Goal: Transaction & Acquisition: Purchase product/service

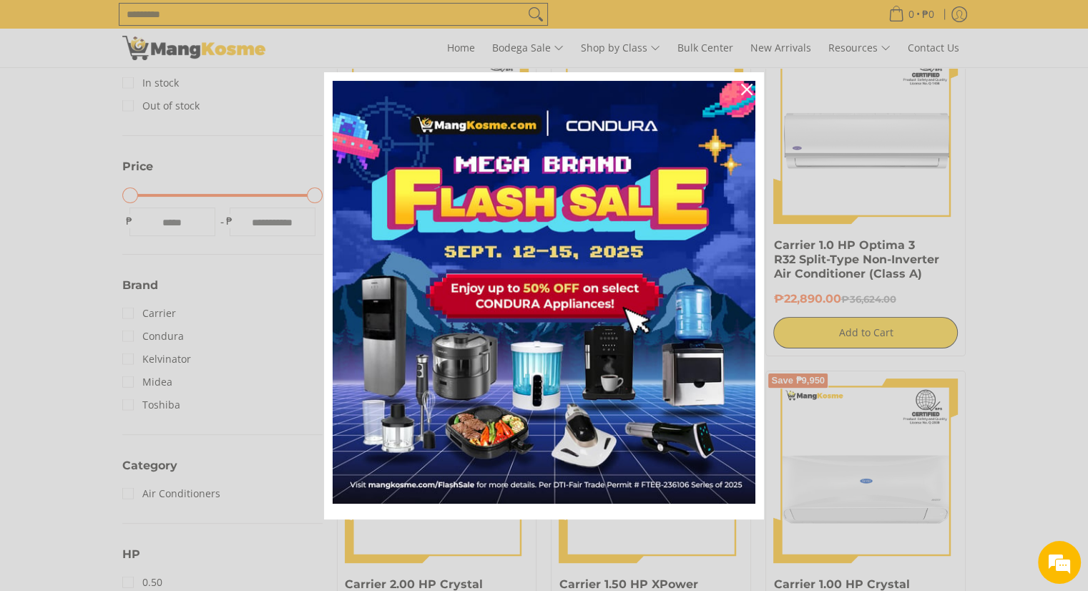
scroll to position [501, 0]
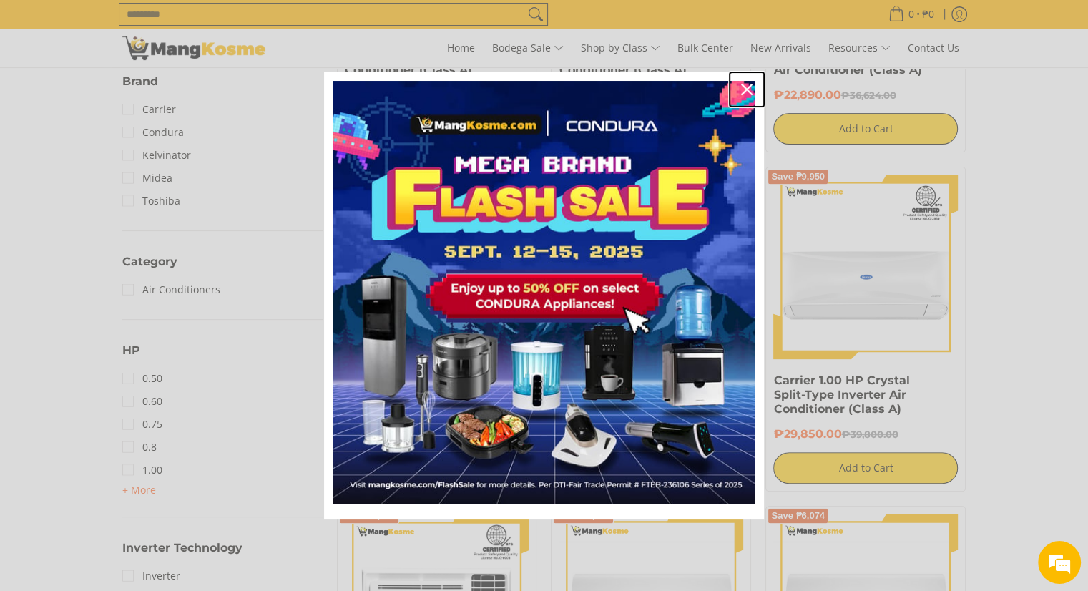
click at [746, 84] on icon "close icon" at bounding box center [746, 89] width 11 height 11
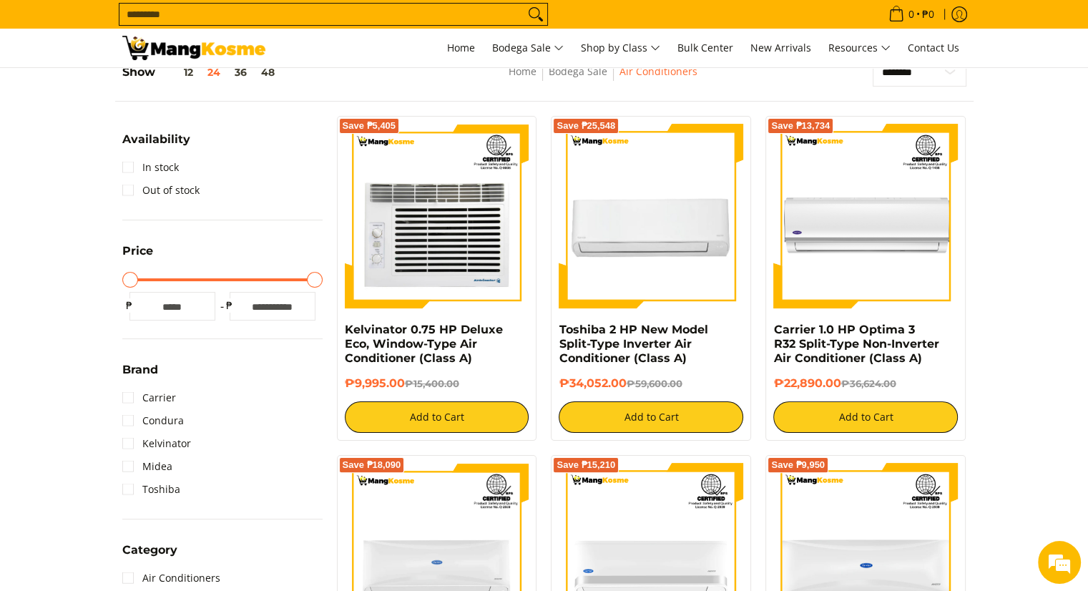
scroll to position [286, 0]
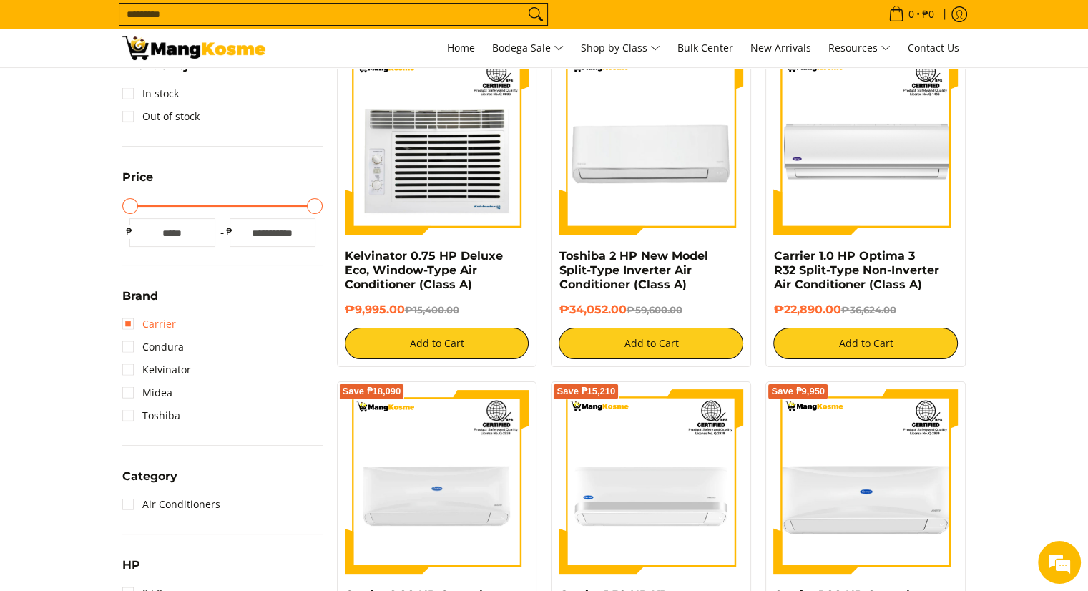
click at [131, 322] on link "Carrier" at bounding box center [149, 324] width 54 height 23
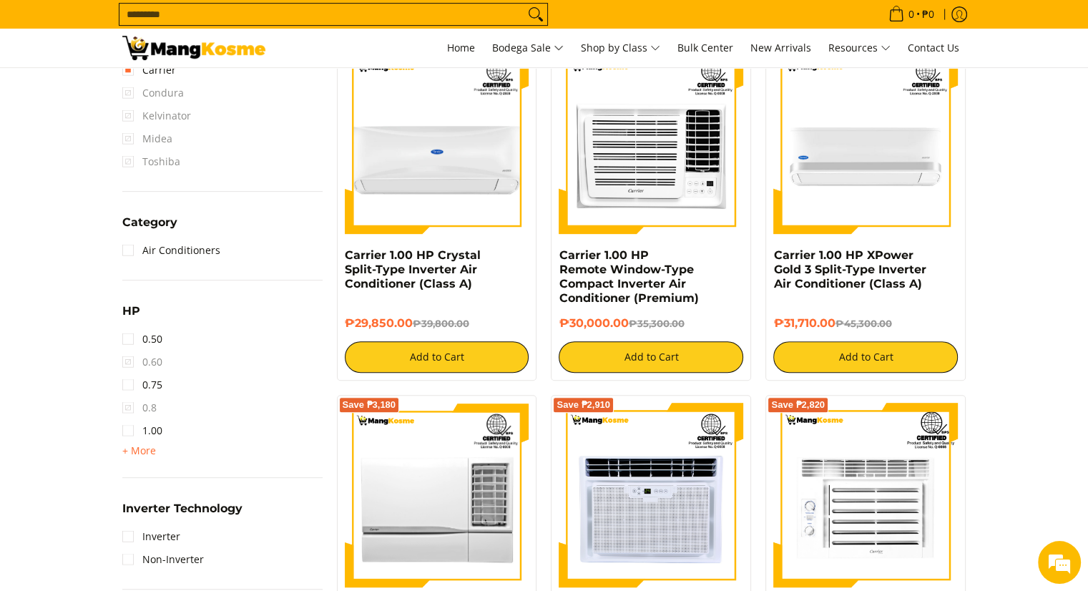
scroll to position [630, 0]
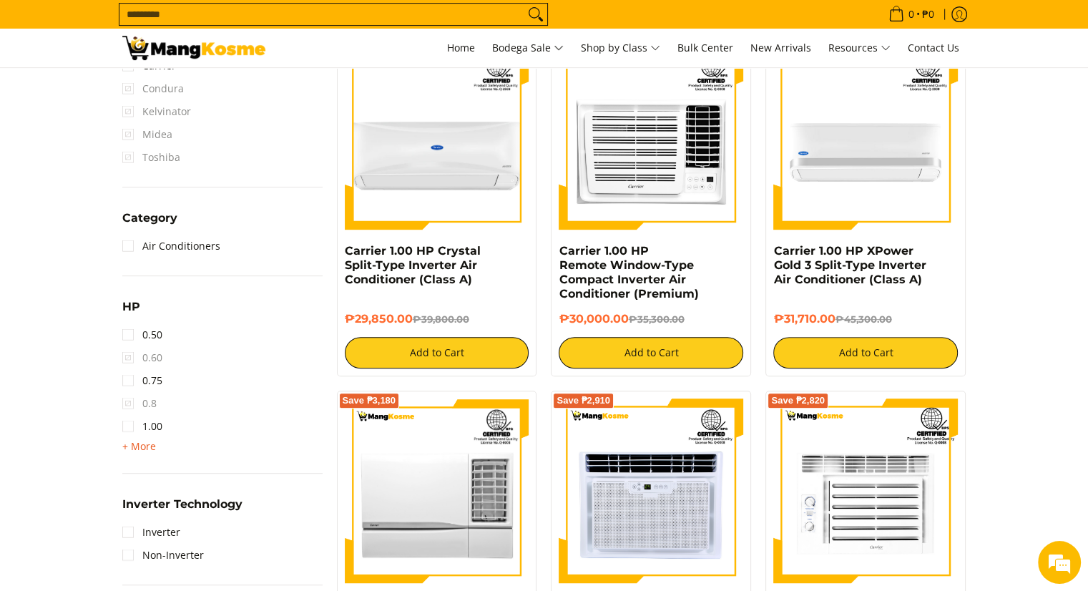
click at [143, 442] on span "+ More" at bounding box center [139, 446] width 34 height 11
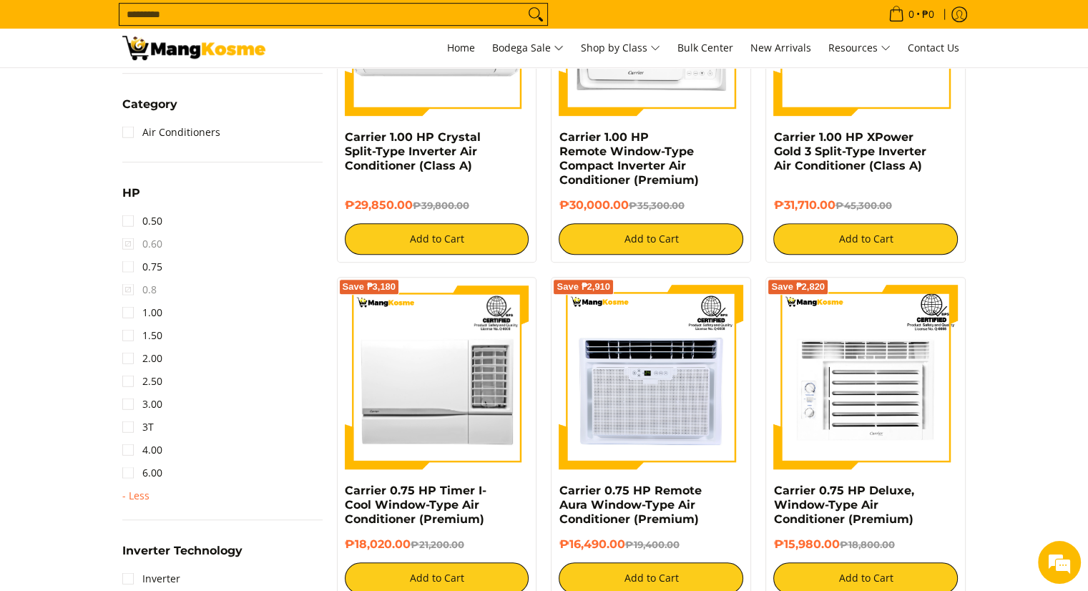
scroll to position [845, 0]
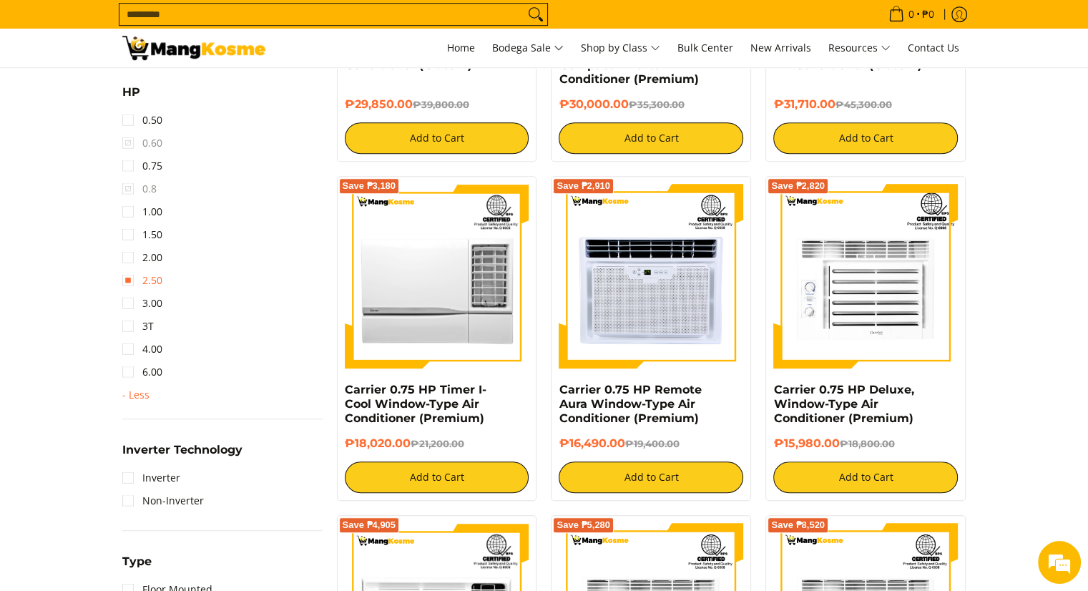
click at [129, 278] on link "2.50" at bounding box center [142, 280] width 40 height 23
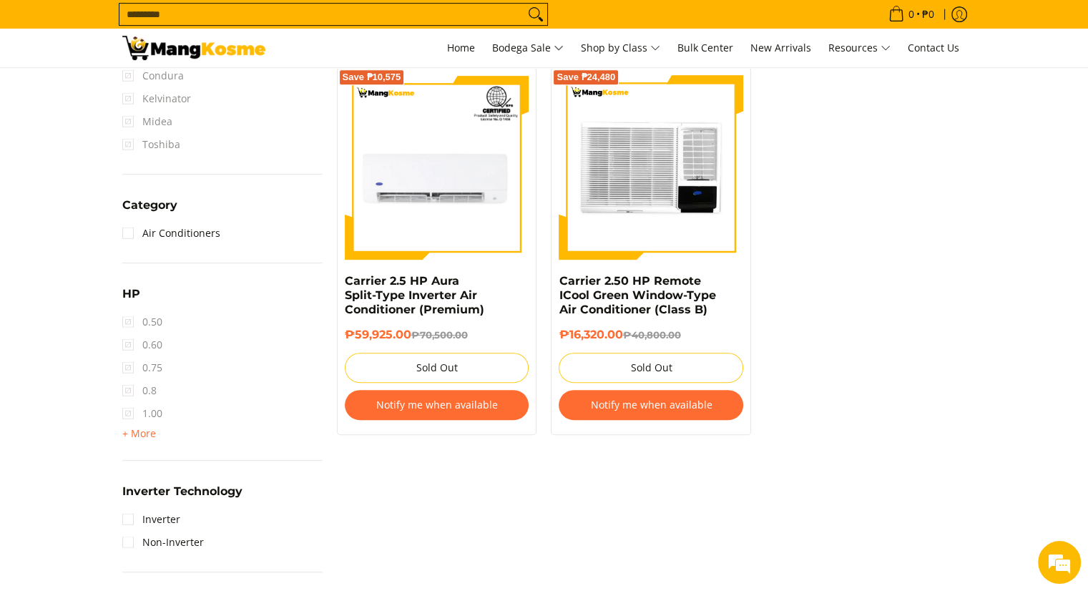
scroll to position [702, 0]
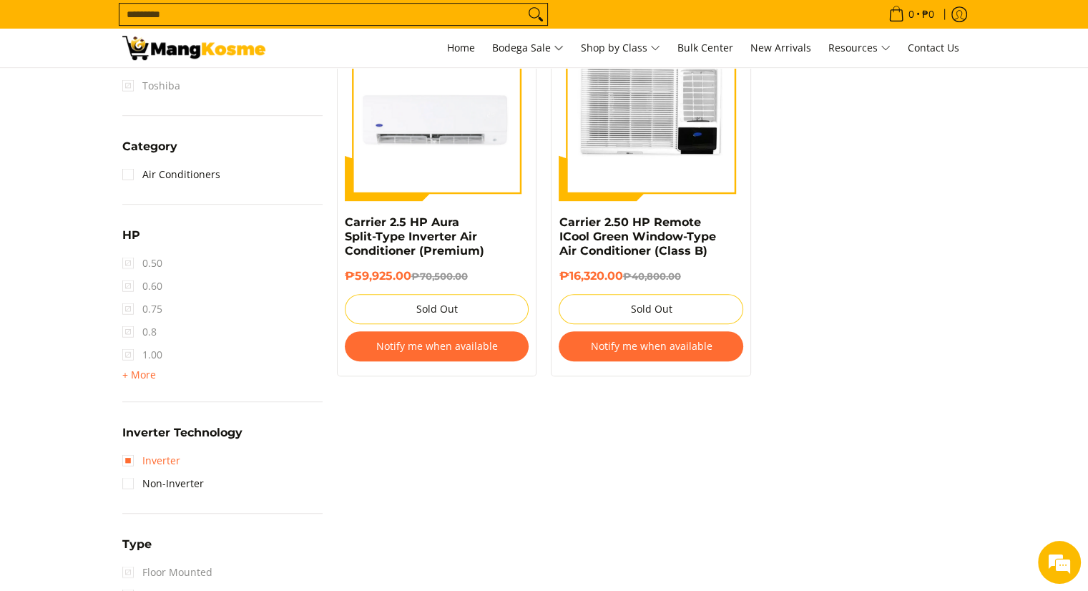
click at [129, 459] on link "Inverter" at bounding box center [151, 460] width 58 height 23
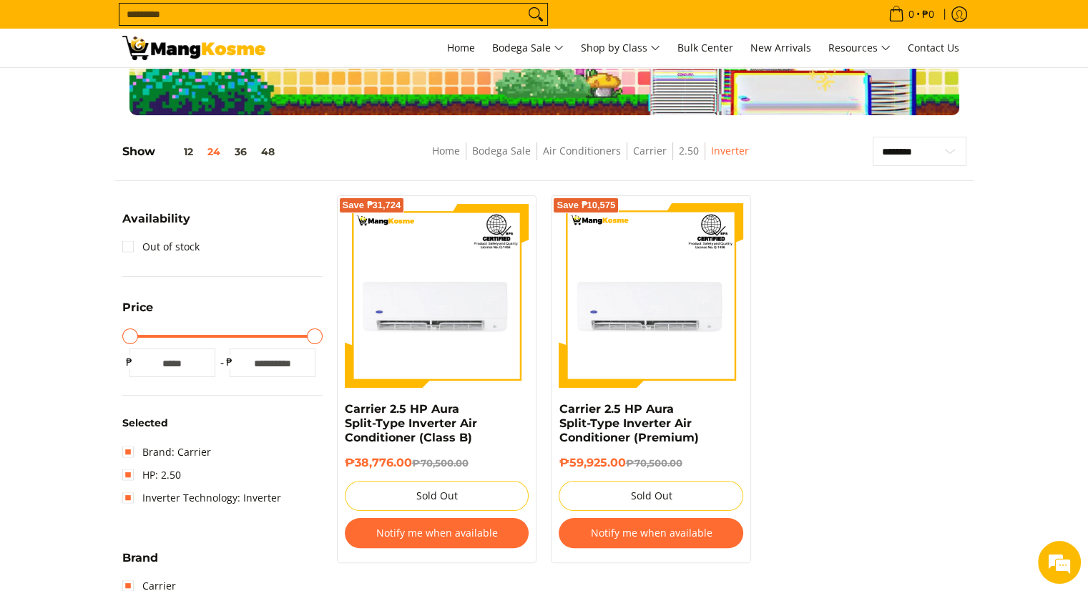
scroll to position [130, 0]
